Goal: Information Seeking & Learning: Learn about a topic

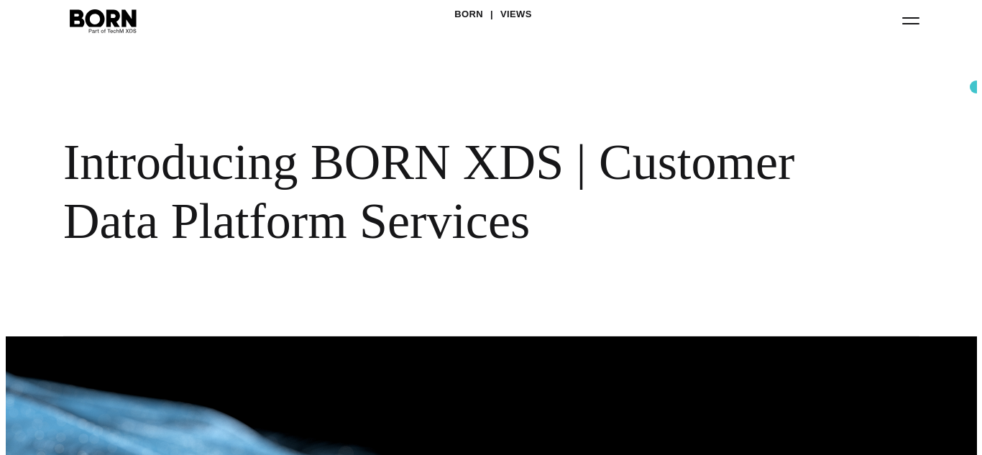
scroll to position [24, 0]
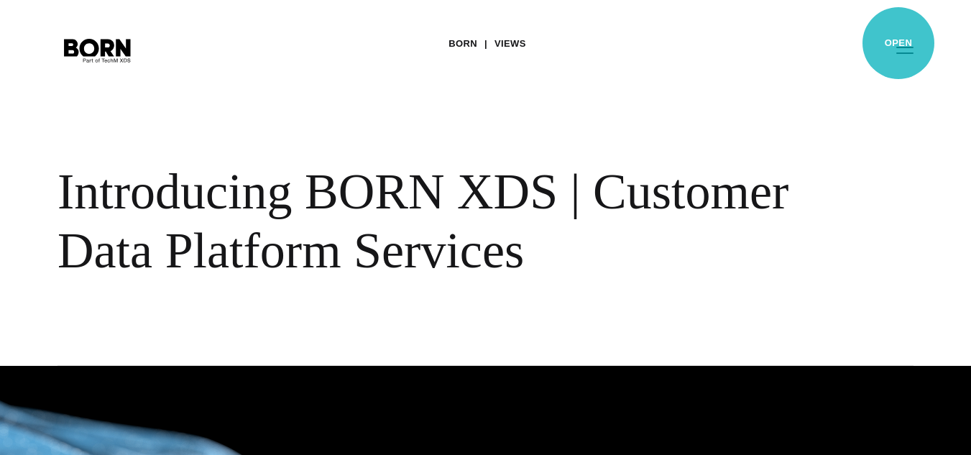
click at [898, 43] on button "Primary Menu" at bounding box center [905, 49] width 34 height 30
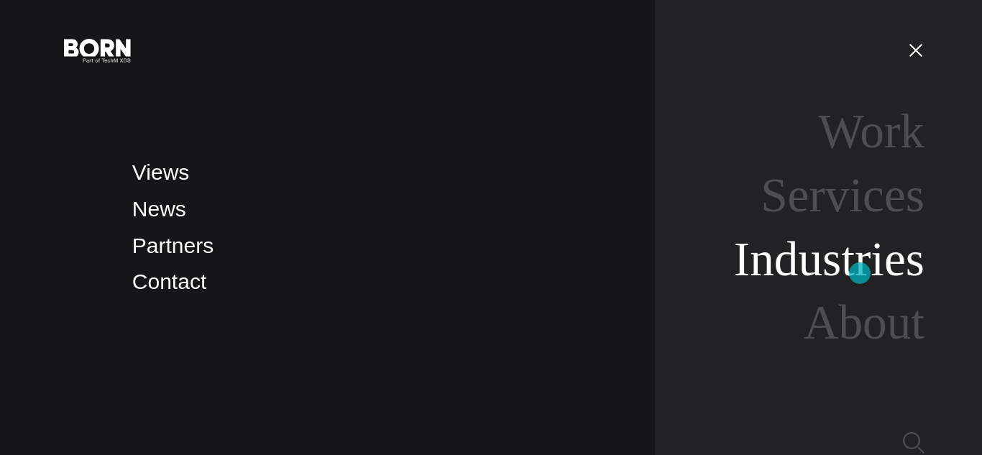
click at [859, 270] on link "Industries" at bounding box center [829, 259] width 190 height 54
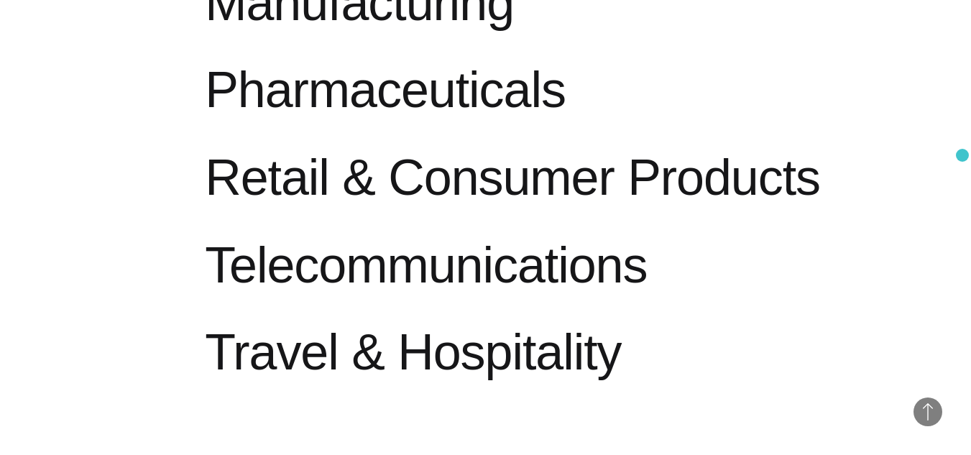
scroll to position [1738, 0]
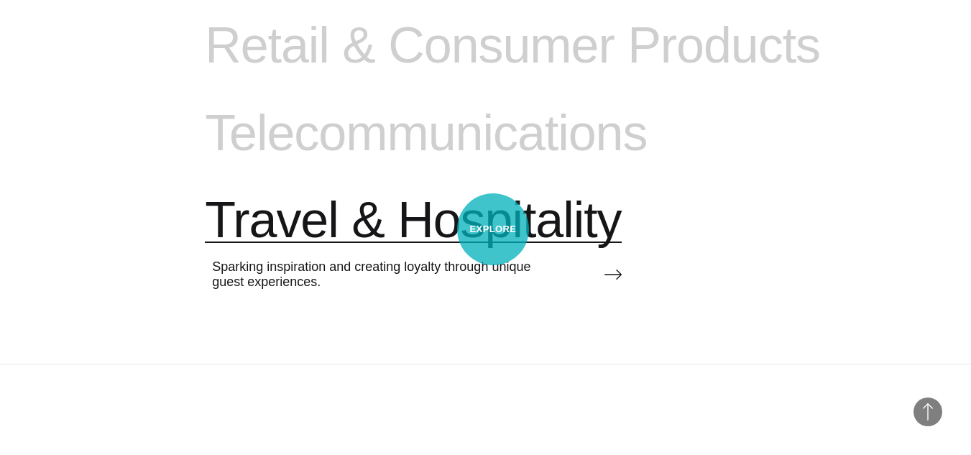
click at [489, 230] on span "Travel & Hospitality" at bounding box center [413, 220] width 416 height 59
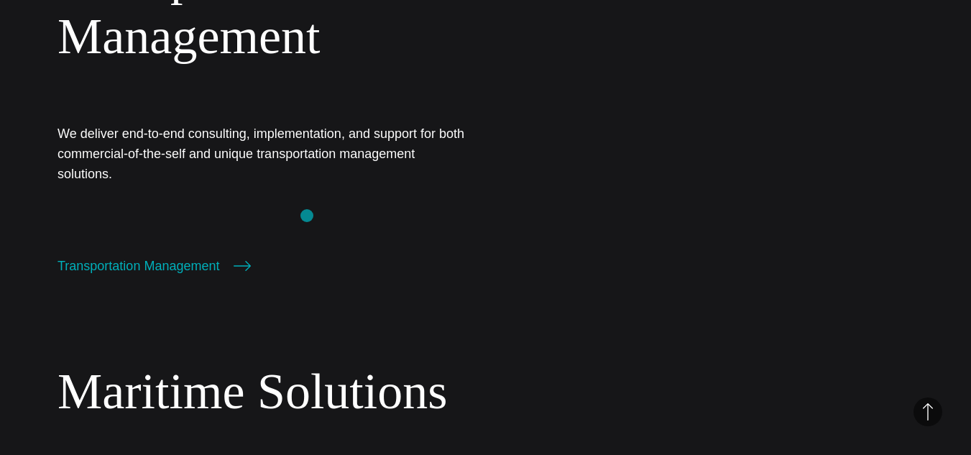
scroll to position [2308, 0]
